Goal: Task Accomplishment & Management: Use online tool/utility

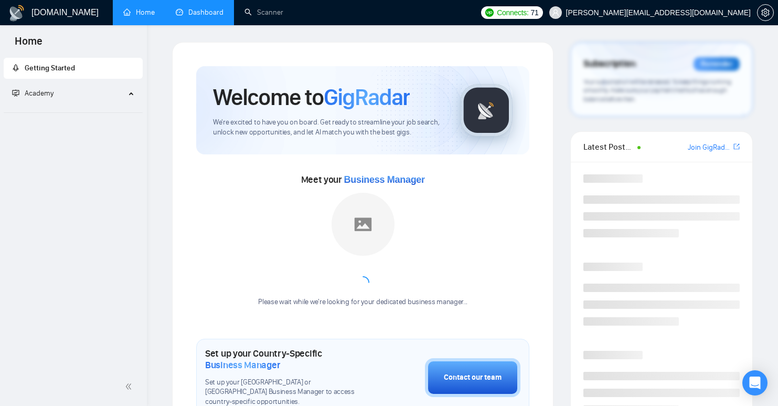
click at [194, 13] on link "Dashboard" at bounding box center [200, 12] width 48 height 9
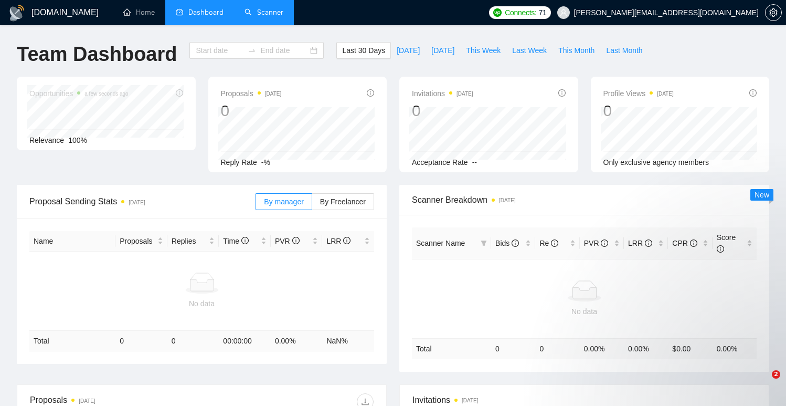
type input "[DATE]"
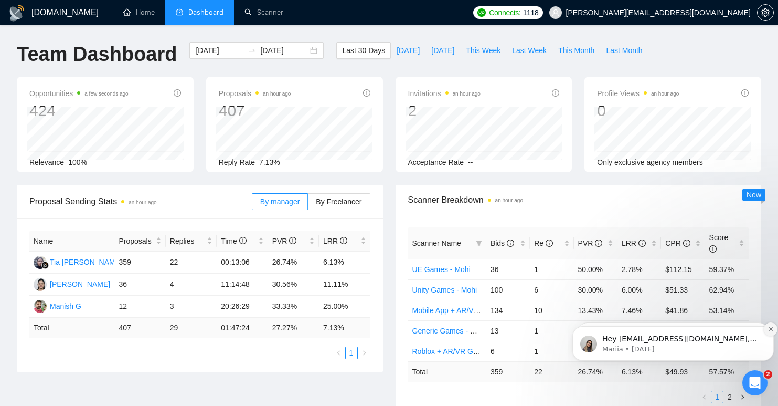
click at [771, 328] on icon "Dismiss notification" at bounding box center [771, 329] width 6 height 6
click at [769, 330] on icon "Dismiss notification" at bounding box center [771, 329] width 6 height 6
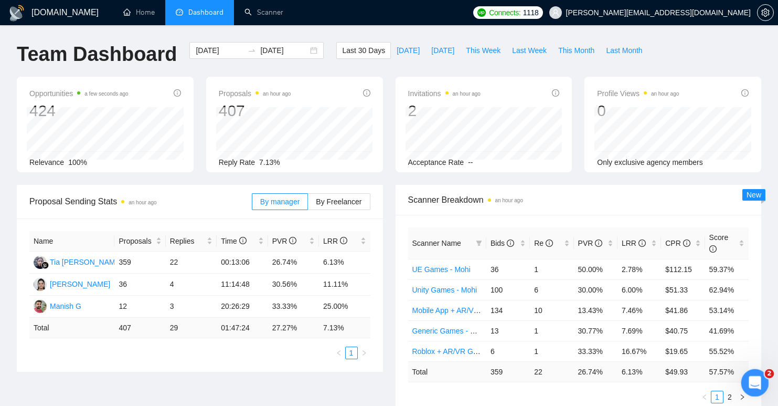
click at [750, 379] on icon "Open Intercom Messenger" at bounding box center [753, 381] width 17 height 17
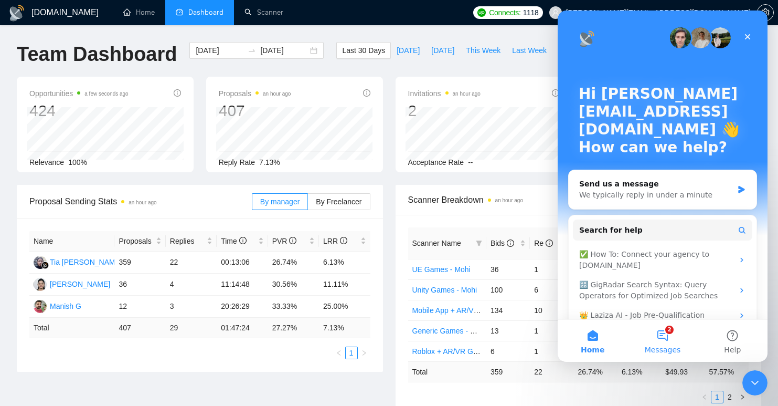
click at [655, 347] on span "Messages" at bounding box center [663, 349] width 36 height 7
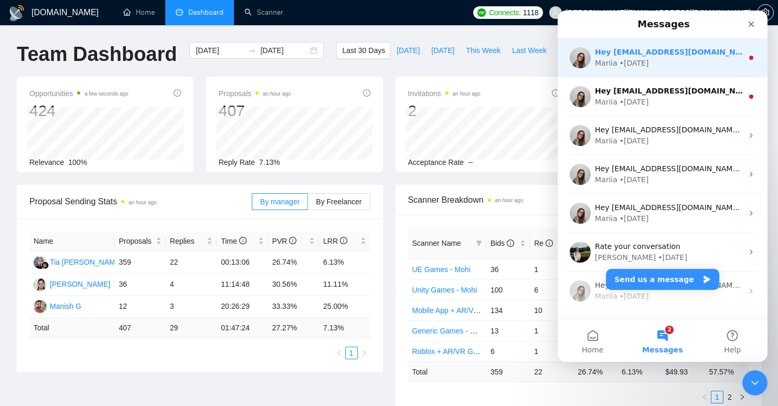
click at [747, 60] on icon "Intercom messenger" at bounding box center [751, 58] width 8 height 8
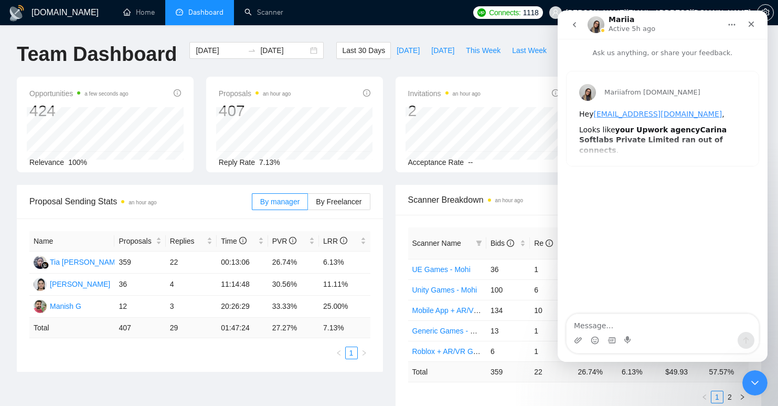
click at [574, 24] on icon "go back" at bounding box center [574, 24] width 3 height 5
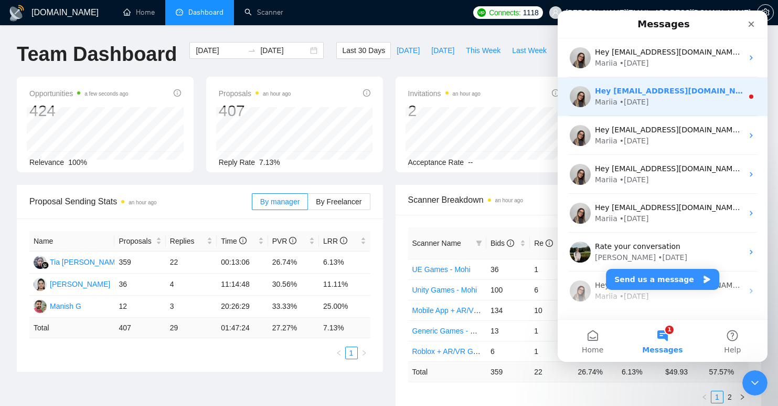
click at [651, 101] on div "Mariia • [DATE]" at bounding box center [669, 102] width 148 height 11
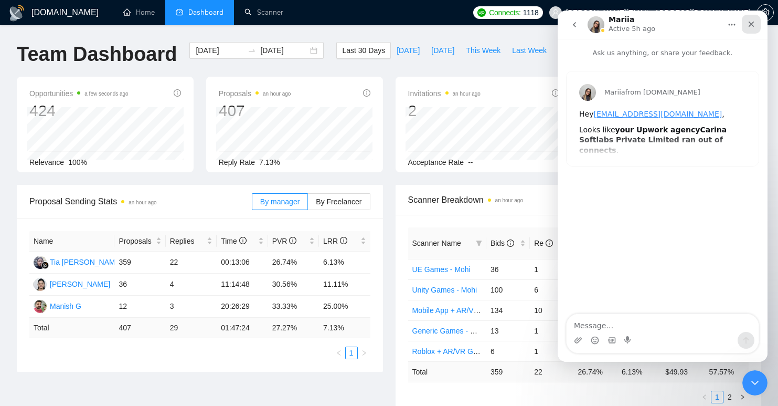
click at [756, 26] on div "Close" at bounding box center [751, 24] width 19 height 19
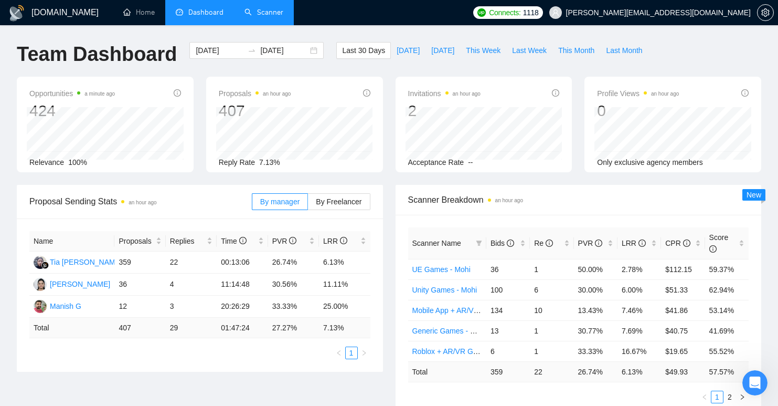
click at [265, 16] on link "Scanner" at bounding box center [264, 12] width 39 height 9
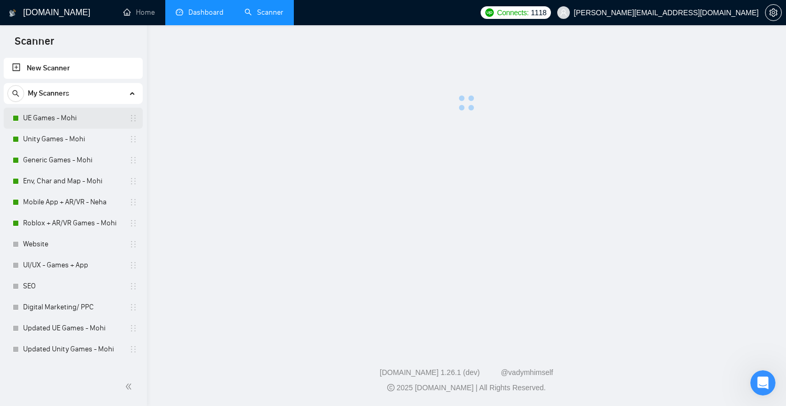
click at [58, 120] on link "UE Games - Mohi" at bounding box center [73, 118] width 100 height 21
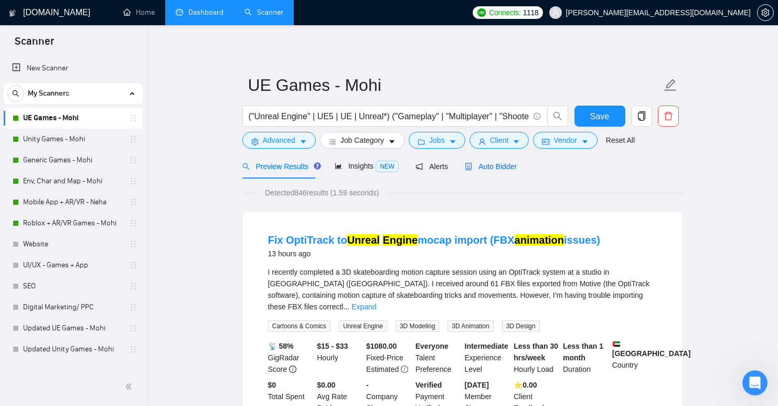
click at [504, 169] on span "Auto Bidder" at bounding box center [491, 166] width 52 height 8
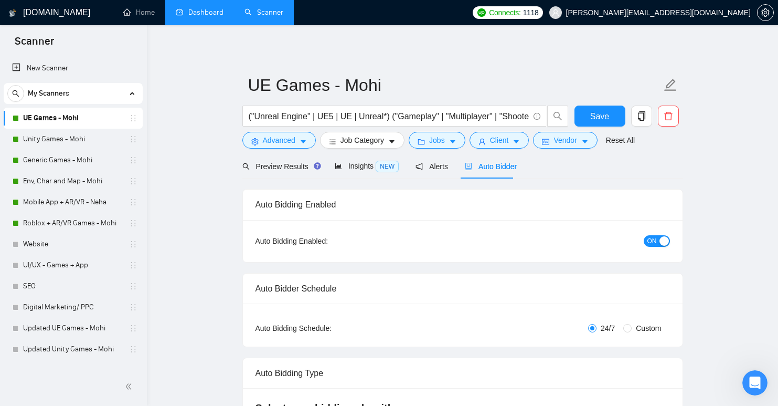
checkbox input "true"
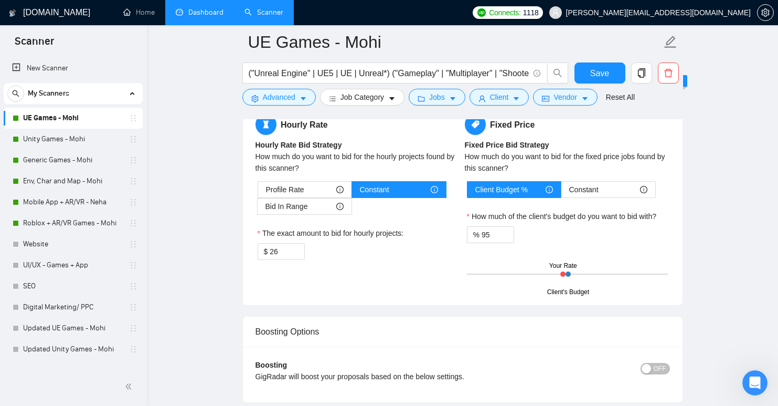
scroll to position [1858, 0]
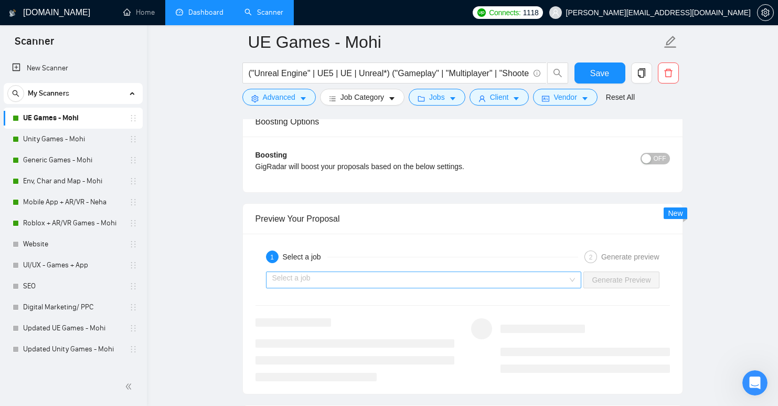
click at [356, 278] on input "search" at bounding box center [420, 280] width 296 height 16
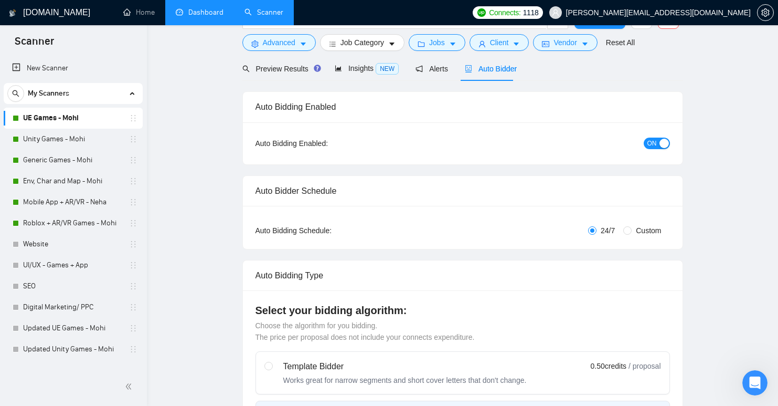
scroll to position [0, 0]
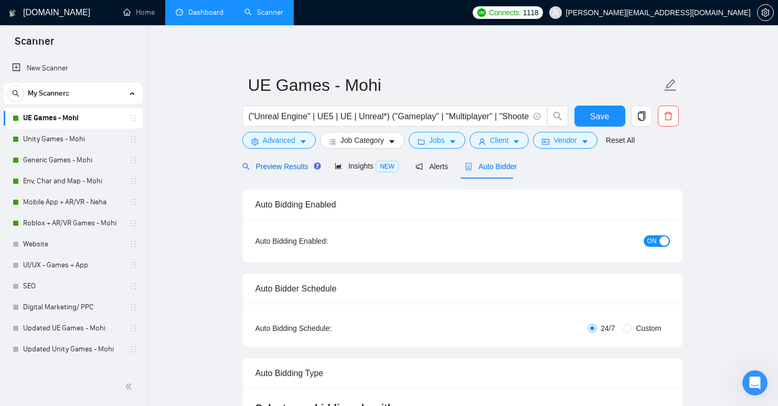
click at [281, 168] on span "Preview Results" at bounding box center [280, 166] width 76 height 8
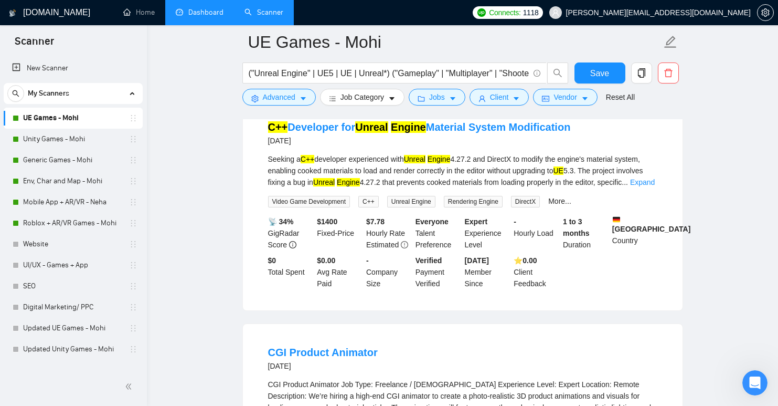
scroll to position [1312, 0]
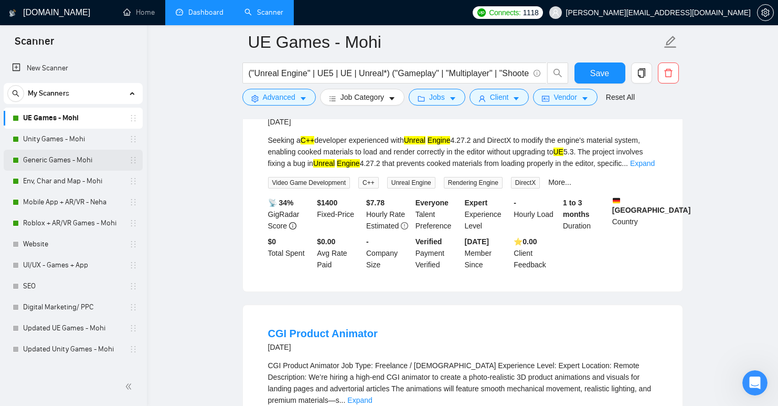
click at [67, 156] on link "Generic Games - Mohi" at bounding box center [73, 160] width 100 height 21
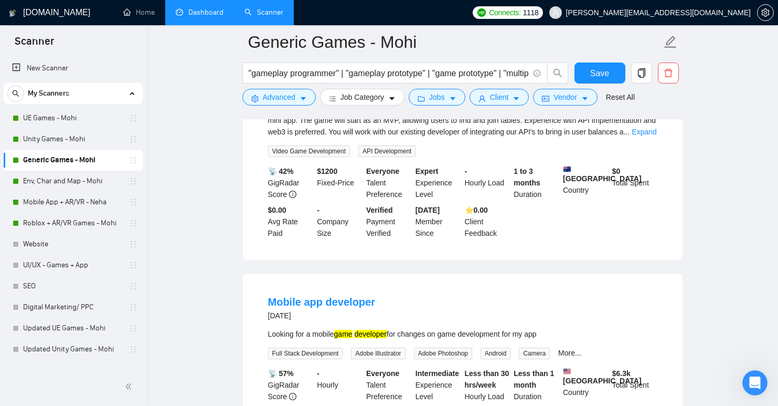
scroll to position [472, 0]
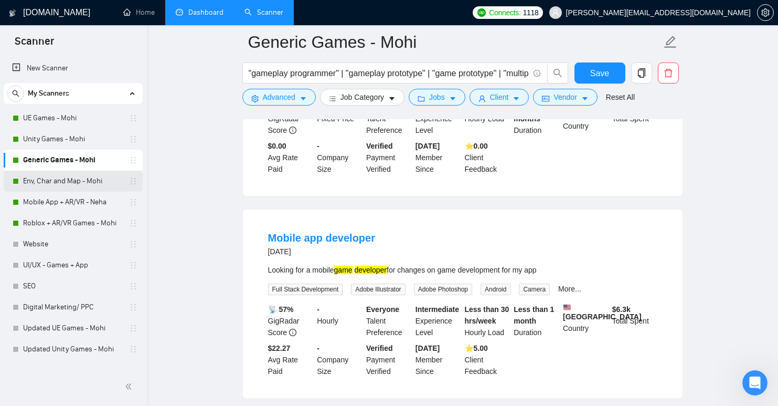
click at [54, 181] on link "Env, Char and Map - Mohi" at bounding box center [73, 181] width 100 height 21
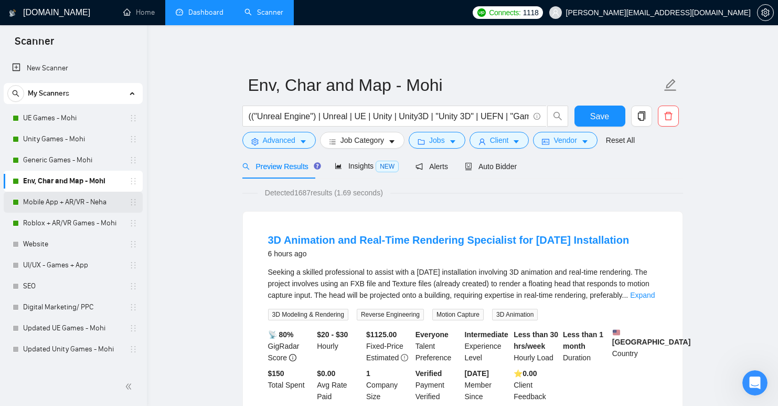
click at [55, 199] on link "Mobile App + AR/VR - Neha" at bounding box center [73, 202] width 100 height 21
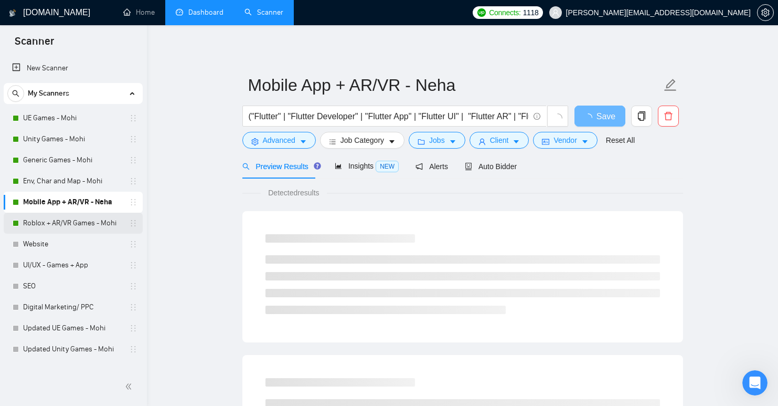
click at [51, 219] on link "Roblox + AR/VR Games - Mohi" at bounding box center [73, 223] width 100 height 21
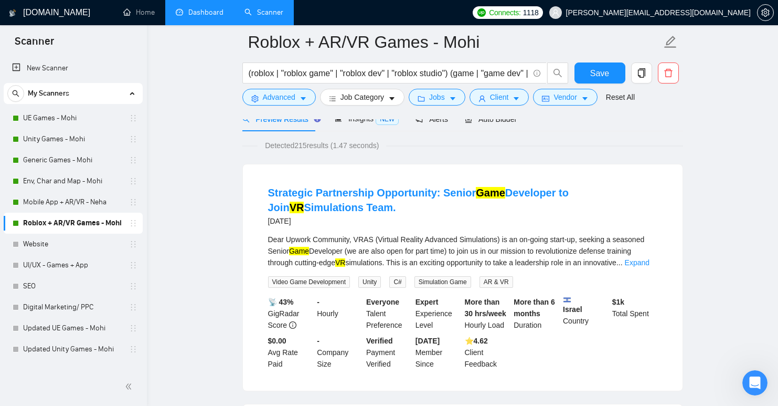
scroll to position [105, 0]
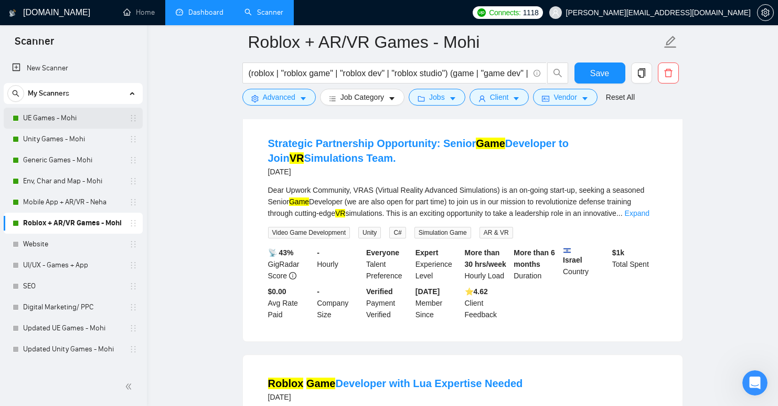
click at [45, 116] on link "UE Games - Mohi" at bounding box center [73, 118] width 100 height 21
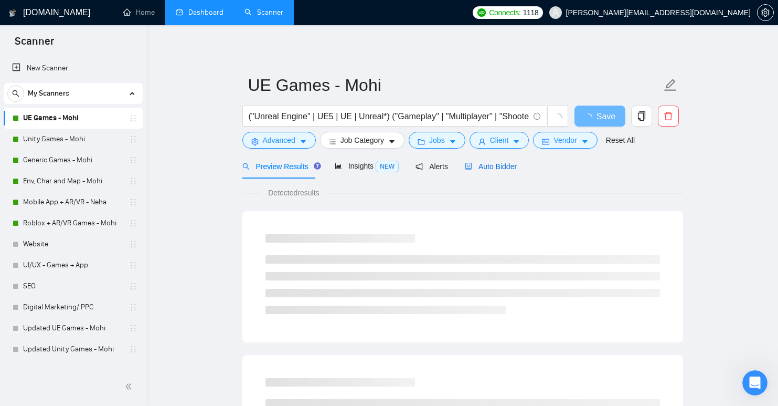
click at [484, 162] on span "Auto Bidder" at bounding box center [491, 166] width 52 height 8
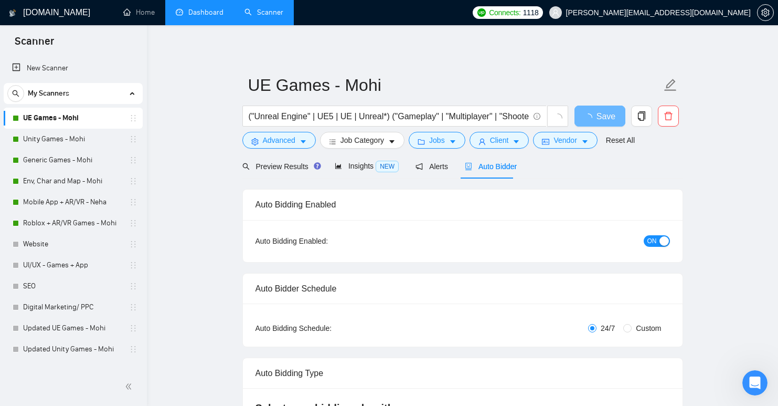
checkbox input "true"
click at [484, 162] on span "Auto Bidder" at bounding box center [491, 166] width 52 height 8
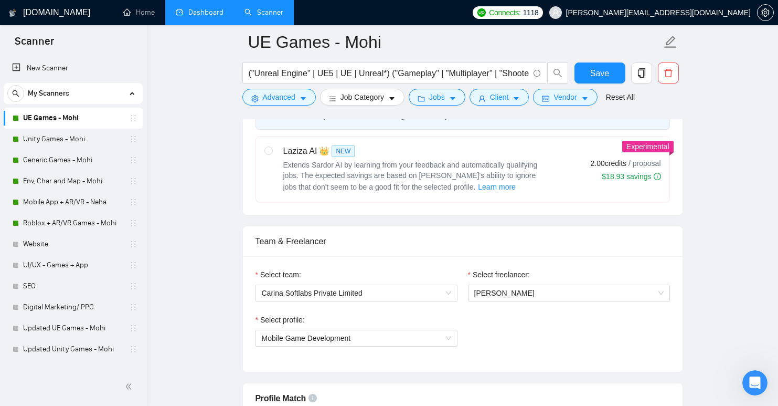
scroll to position [577, 0]
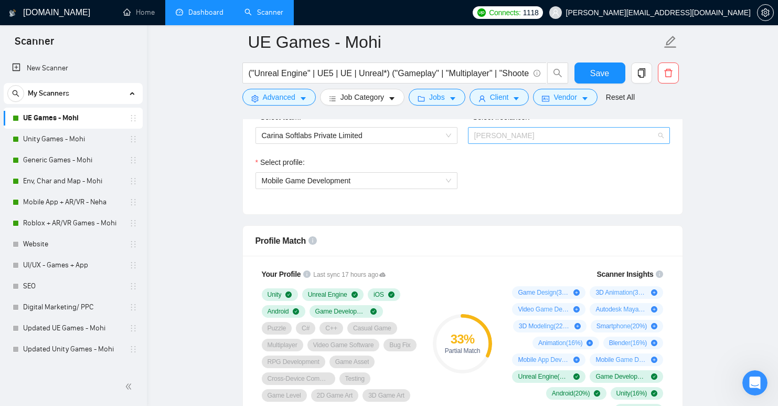
click at [531, 141] on span "[PERSON_NAME]" at bounding box center [568, 136] width 189 height 16
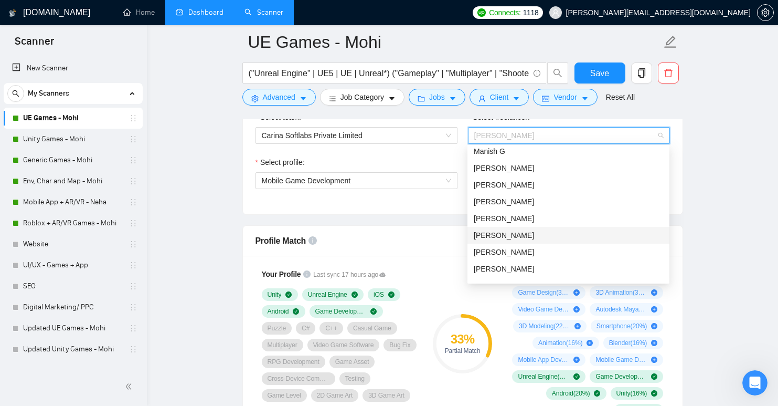
scroll to position [0, 0]
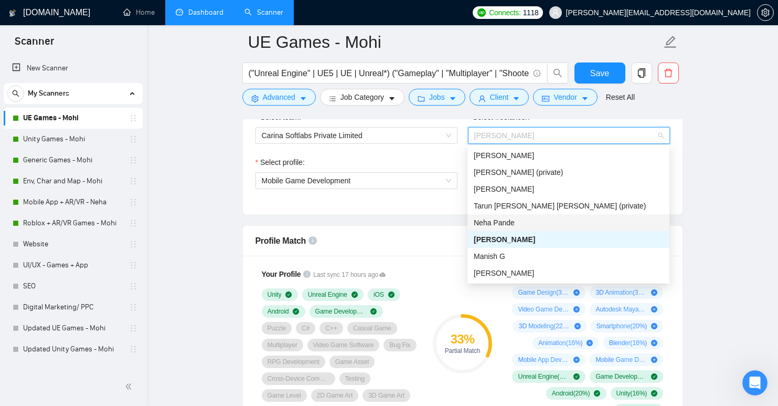
click at [521, 218] on div "Neha Pande" at bounding box center [568, 223] width 189 height 12
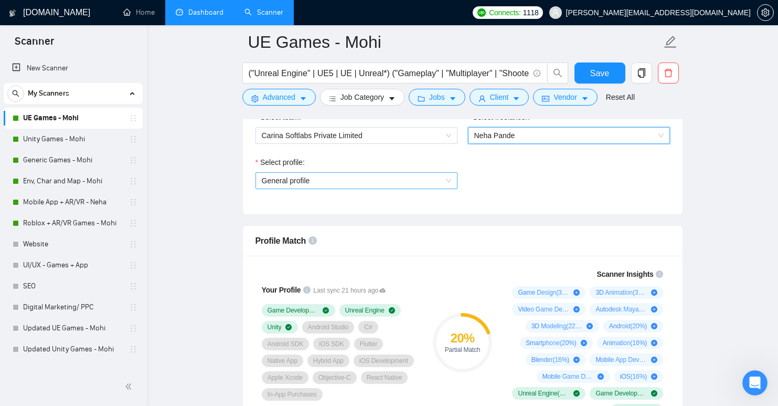
click at [388, 177] on span "General profile" at bounding box center [356, 181] width 189 height 16
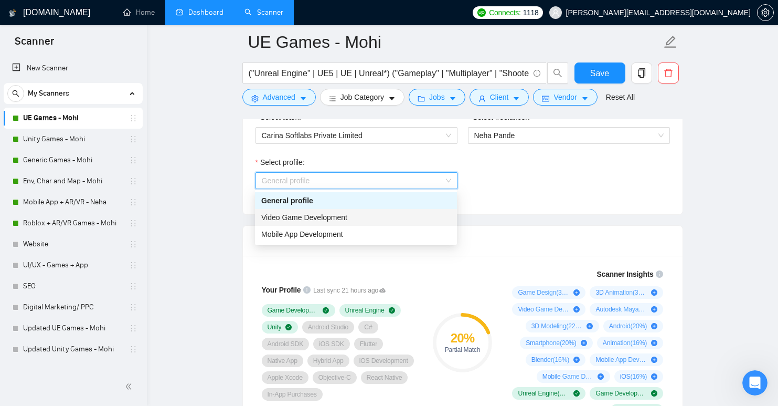
click at [366, 212] on div "Video Game Development" at bounding box center [355, 217] width 189 height 12
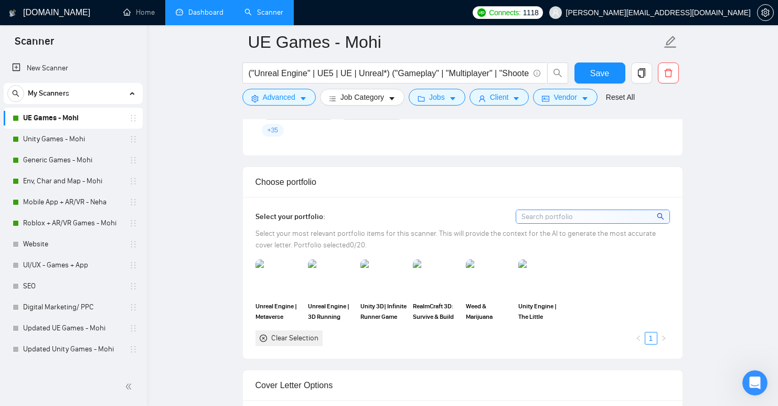
scroll to position [892, 0]
click at [286, 261] on img at bounding box center [279, 278] width 44 height 35
click at [338, 261] on img at bounding box center [331, 278] width 44 height 35
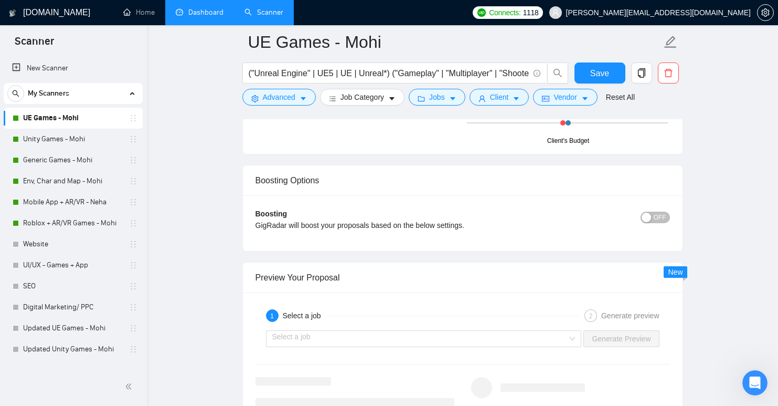
scroll to position [1837, 0]
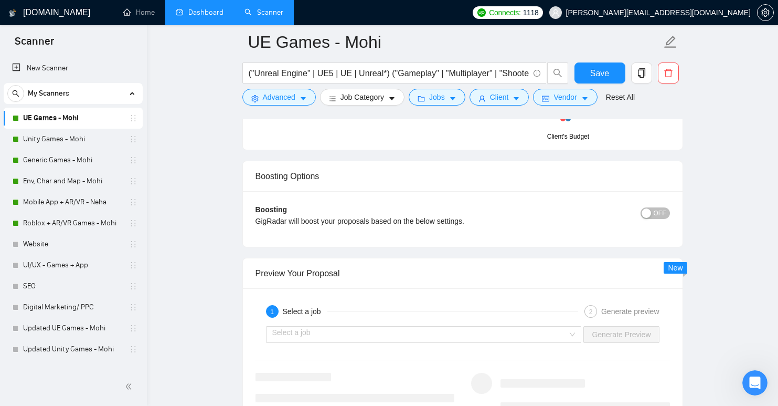
drag, startPoint x: 58, startPoint y: 116, endPoint x: 343, endPoint y: 87, distance: 285.9
click at [58, 116] on link "UE Games - Mohi" at bounding box center [73, 118] width 100 height 21
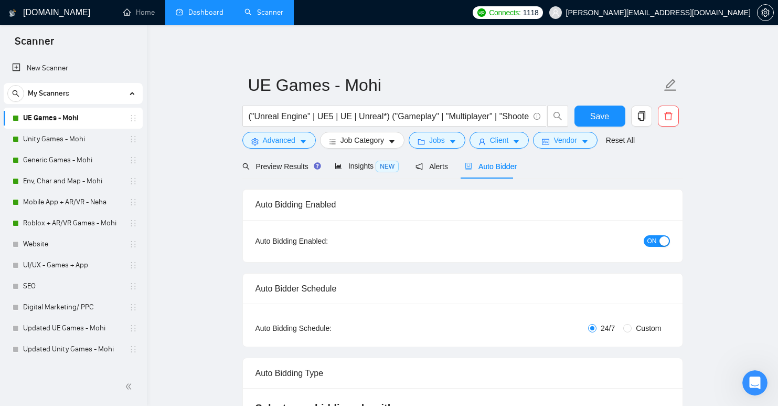
click at [652, 236] on span "ON" at bounding box center [652, 241] width 9 height 12
click at [591, 112] on span "Save" at bounding box center [599, 116] width 19 height 13
click at [72, 142] on link "Unity Games - Mohi" at bounding box center [73, 139] width 100 height 21
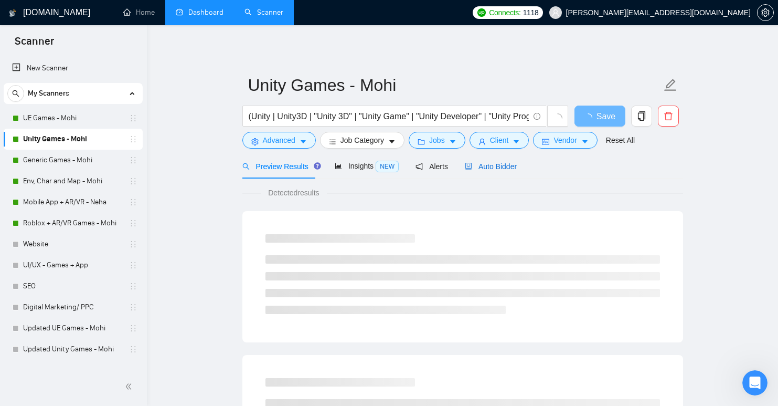
click at [494, 167] on span "Auto Bidder" at bounding box center [491, 166] width 52 height 8
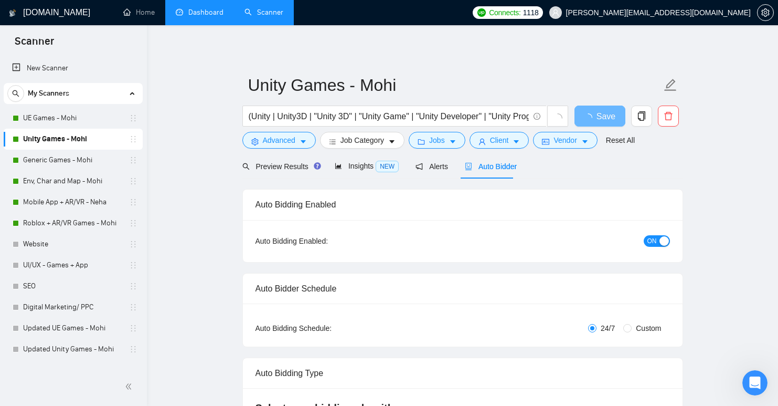
checkbox input "true"
click at [653, 238] on span "ON" at bounding box center [652, 241] width 9 height 12
click at [598, 118] on span "Save" at bounding box center [599, 116] width 19 height 13
click at [68, 159] on link "Generic Games - Mohi" at bounding box center [73, 160] width 100 height 21
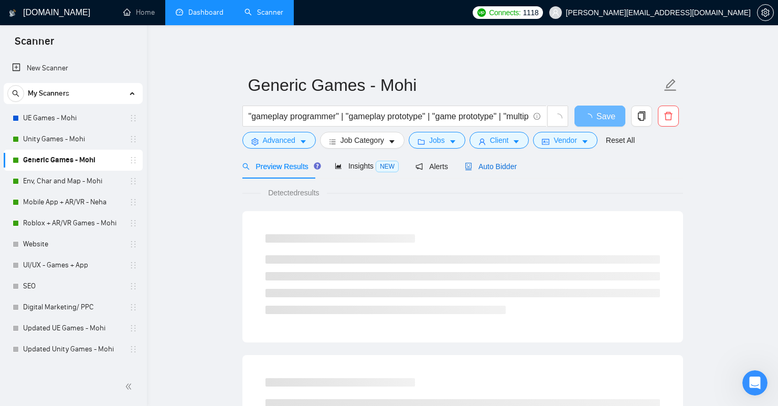
click at [496, 165] on span "Auto Bidder" at bounding box center [491, 166] width 52 height 8
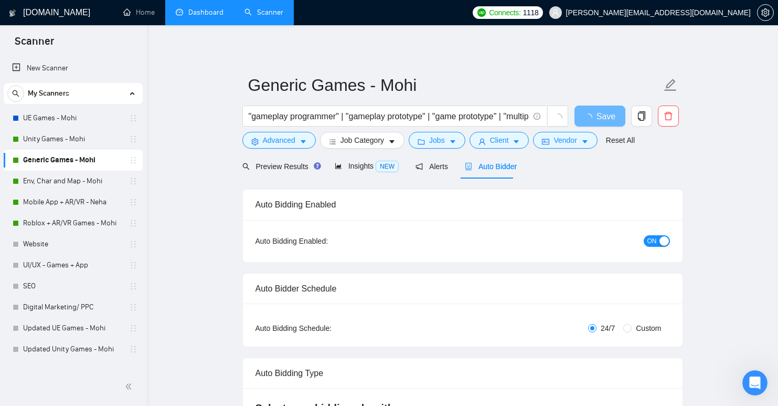
checkbox input "true"
click at [646, 240] on button "ON" at bounding box center [657, 241] width 26 height 12
click at [595, 119] on button "Save" at bounding box center [600, 115] width 51 height 21
click at [51, 178] on link "Env, Char and Map - Mohi" at bounding box center [73, 181] width 100 height 21
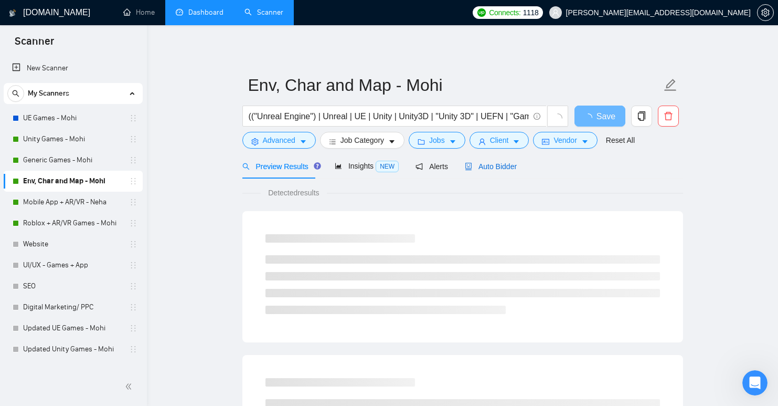
click at [504, 165] on span "Auto Bidder" at bounding box center [491, 166] width 52 height 8
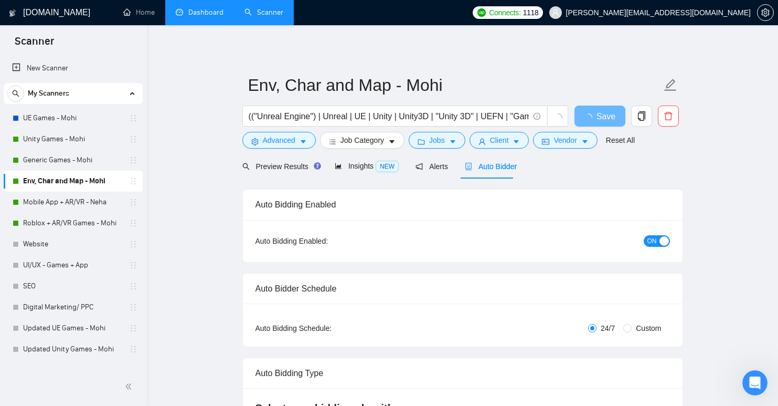
checkbox input "true"
click at [648, 237] on span "ON" at bounding box center [652, 241] width 9 height 12
click at [655, 241] on span "ON" at bounding box center [652, 241] width 9 height 12
click at [611, 116] on button "Save" at bounding box center [600, 115] width 51 height 21
click at [91, 198] on link "Mobile App + AR/VR - Neha" at bounding box center [73, 202] width 100 height 21
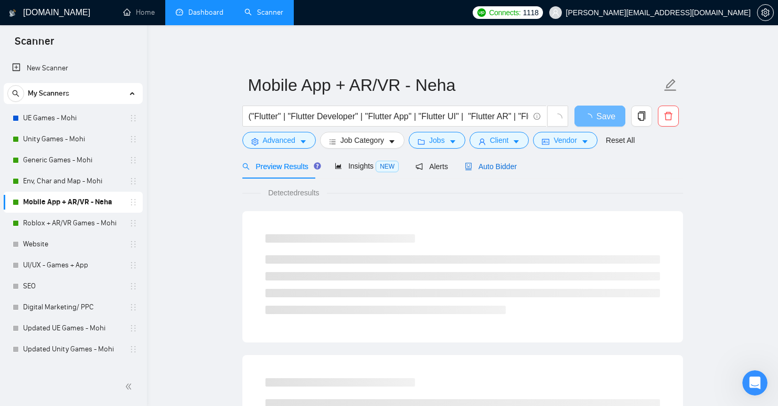
click at [499, 167] on span "Auto Bidder" at bounding box center [491, 166] width 52 height 8
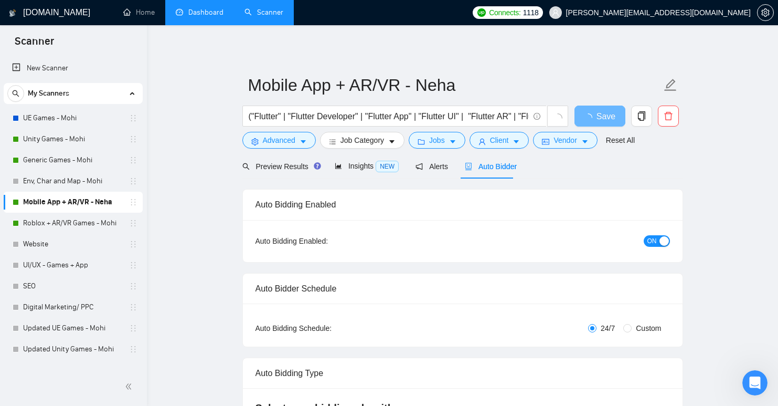
checkbox input "true"
click at [655, 242] on span "ON" at bounding box center [652, 241] width 9 height 12
click at [580, 115] on button "Save" at bounding box center [600, 115] width 51 height 21
checkbox input "true"
click at [39, 219] on link "Roblox + AR/VR Games - Mohi" at bounding box center [73, 223] width 100 height 21
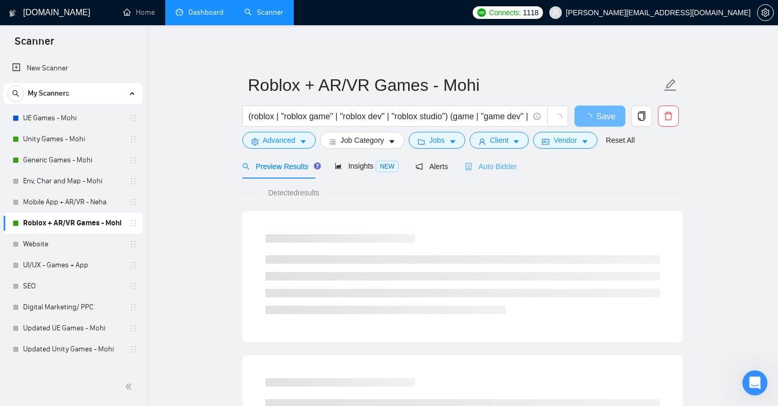
click at [481, 175] on div "Auto Bidder" at bounding box center [491, 166] width 52 height 25
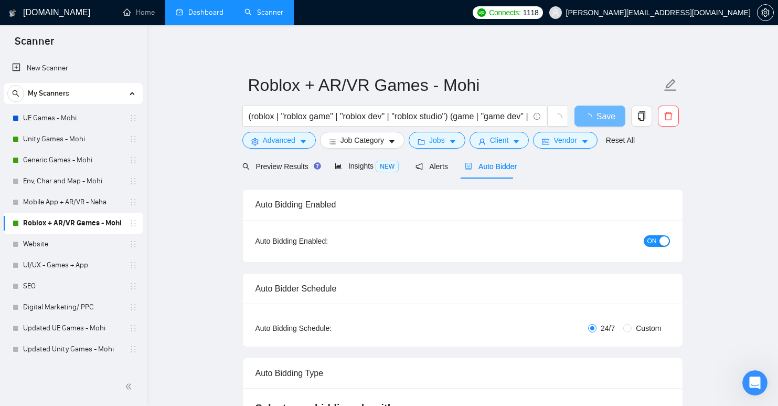
checkbox input "true"
click at [658, 240] on button "ON" at bounding box center [657, 241] width 26 height 12
click at [601, 121] on span "Save" at bounding box center [599, 116] width 19 height 13
click at [47, 145] on link "Unity Games - Mohi" at bounding box center [73, 139] width 100 height 21
checkbox input "true"
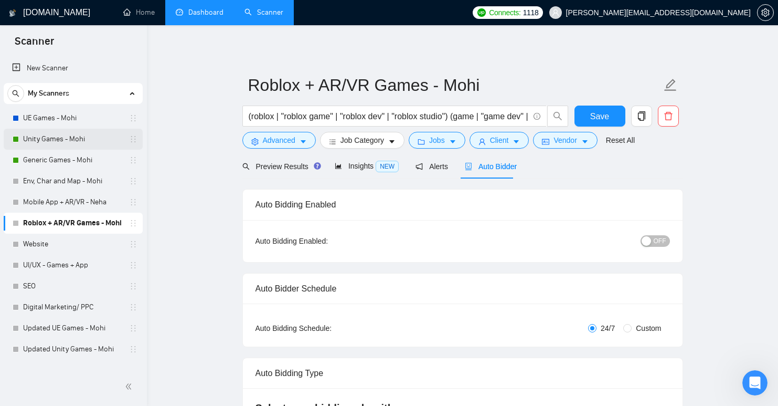
click at [59, 139] on link "Unity Games - Mohi" at bounding box center [73, 139] width 100 height 21
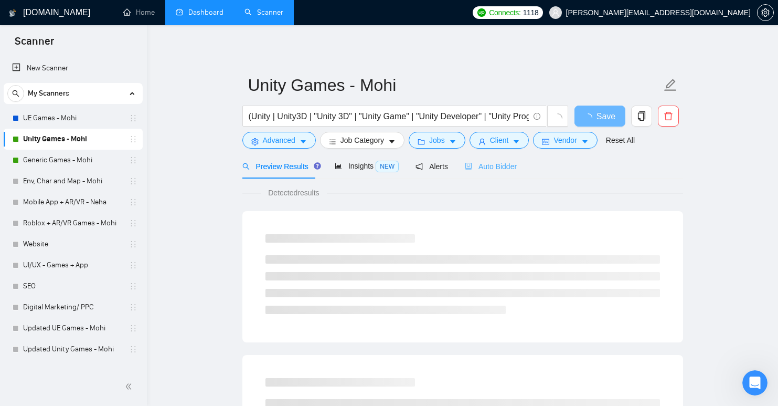
click at [483, 172] on div "Auto Bidder" at bounding box center [491, 166] width 52 height 25
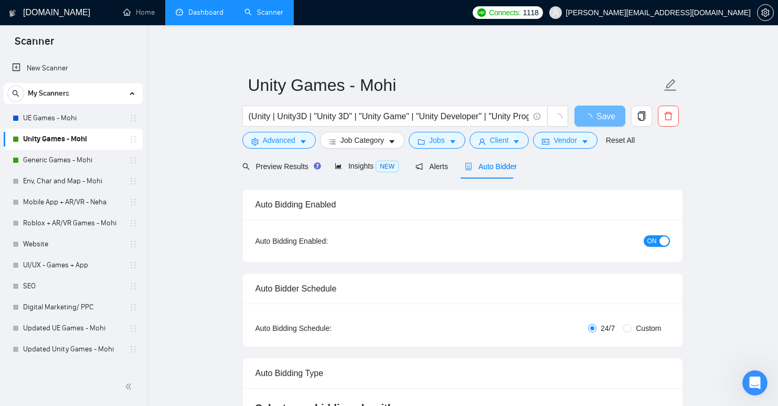
click at [659, 241] on button "ON" at bounding box center [657, 241] width 26 height 12
click at [593, 119] on span "Save" at bounding box center [599, 116] width 19 height 13
checkbox input "true"
click at [37, 161] on link "Generic Games - Mohi" at bounding box center [73, 160] width 100 height 21
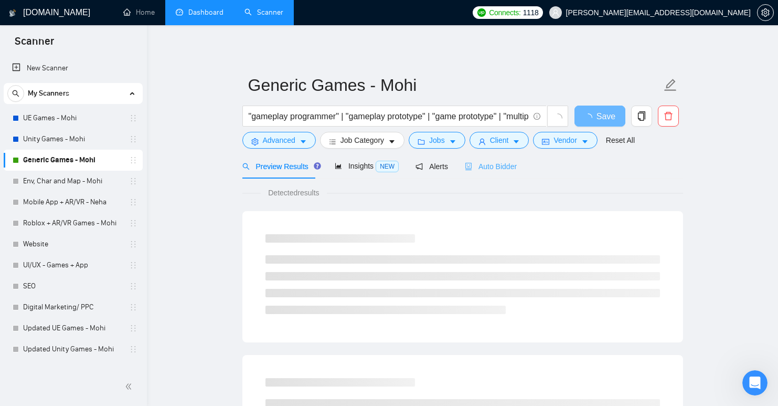
click at [507, 158] on div "Auto Bidder" at bounding box center [491, 166] width 52 height 25
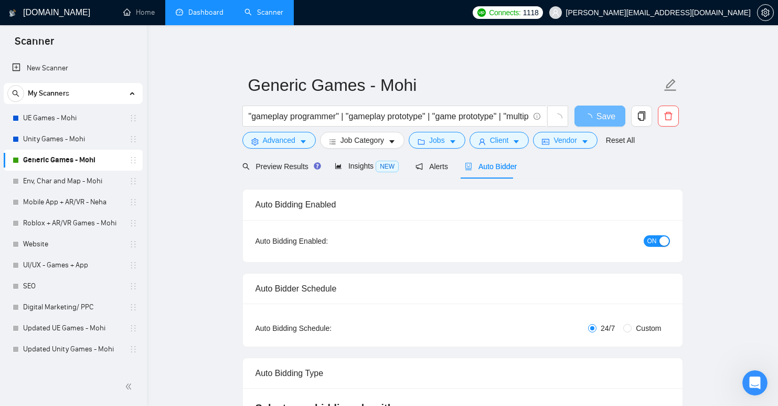
checkbox input "true"
click at [661, 239] on div "button" at bounding box center [664, 240] width 9 height 9
click at [609, 122] on button "Save" at bounding box center [600, 115] width 51 height 21
checkbox input "true"
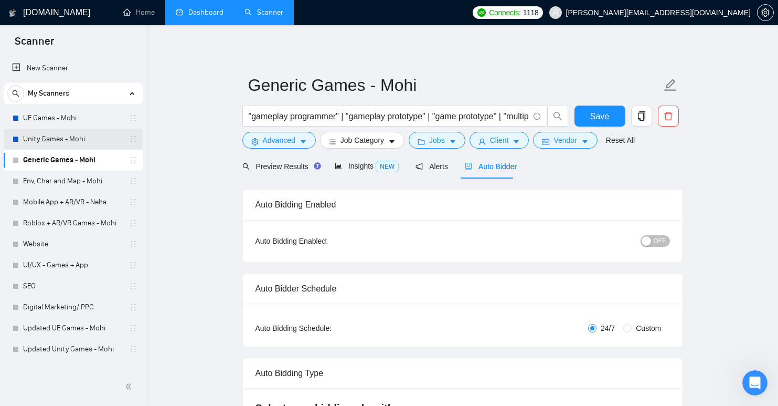
click at [57, 144] on link "Unity Games - Mohi" at bounding box center [73, 139] width 100 height 21
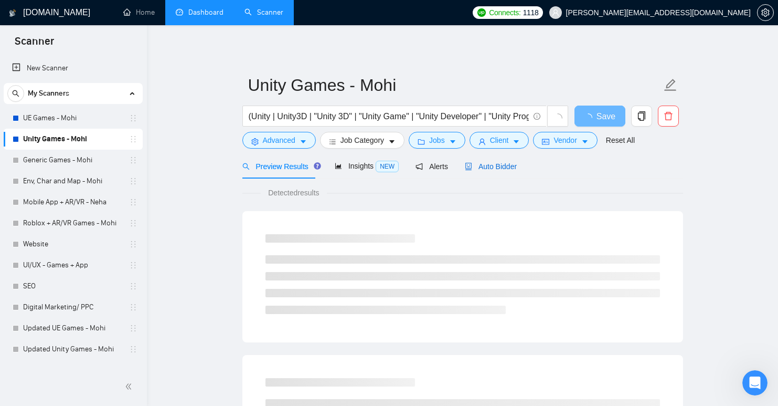
click at [475, 162] on span "Auto Bidder" at bounding box center [491, 166] width 52 height 8
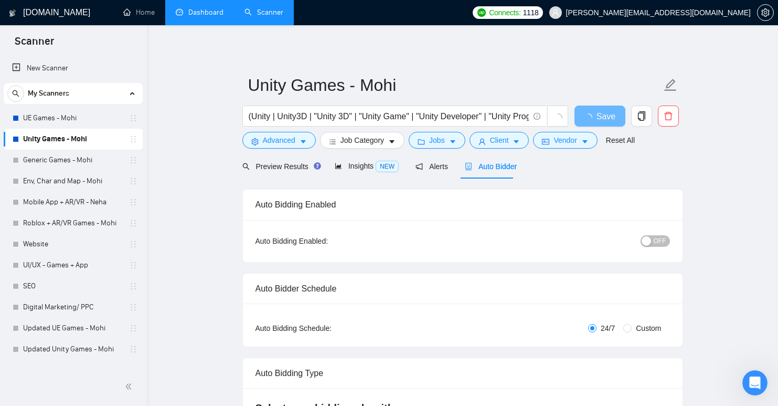
checkbox input "true"
click at [53, 114] on link "UE Games - Mohi" at bounding box center [73, 118] width 100 height 21
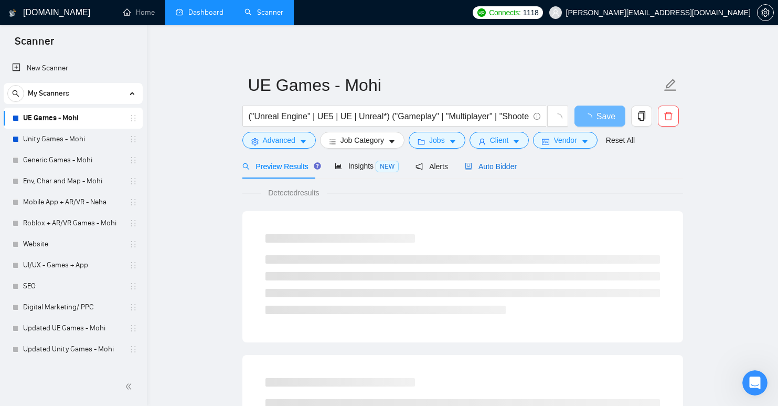
click at [492, 165] on span "Auto Bidder" at bounding box center [491, 166] width 52 height 8
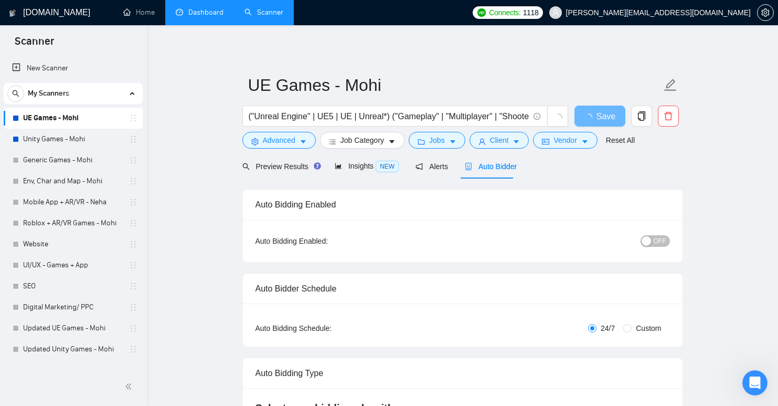
checkbox input "true"
